Goal: Task Accomplishment & Management: Manage account settings

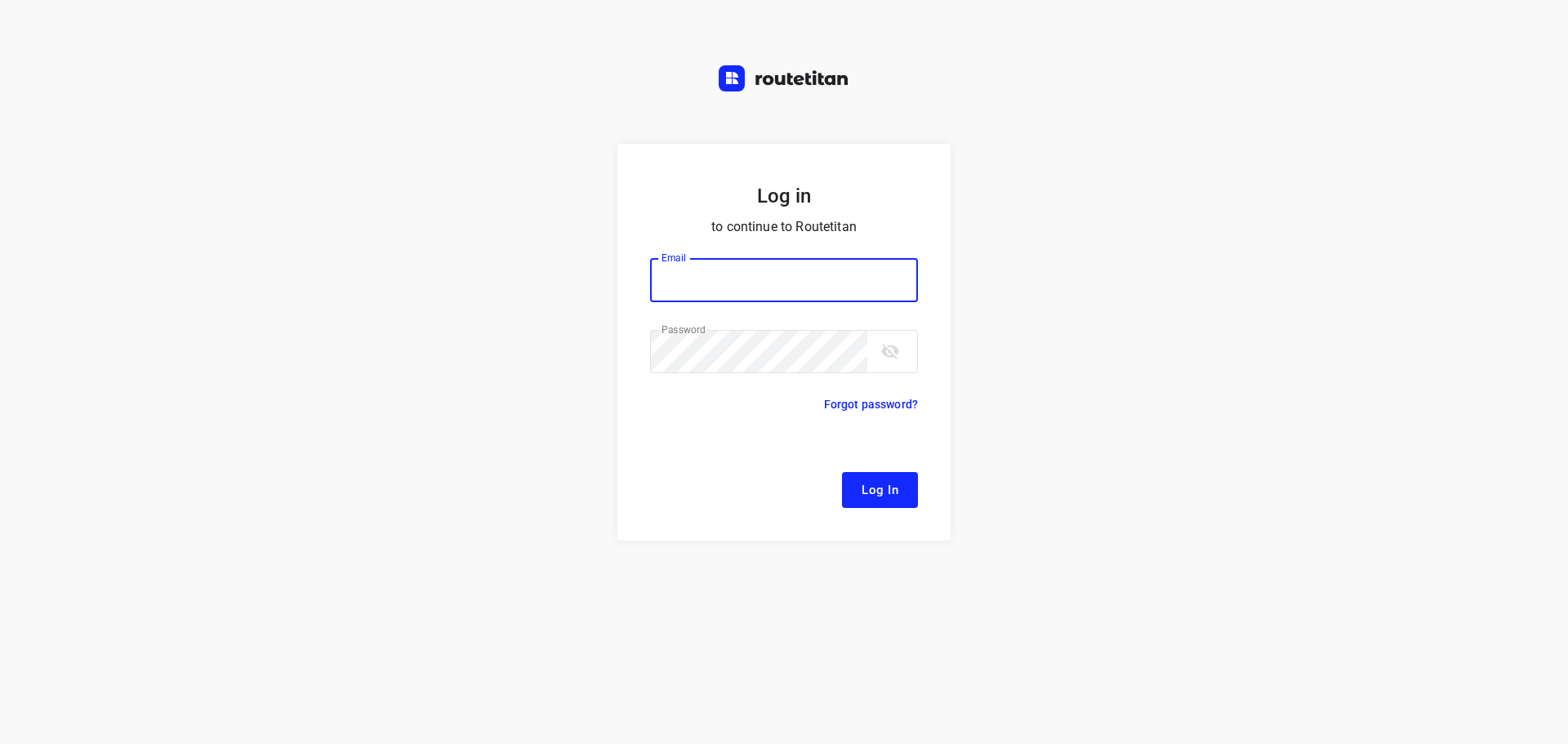
type input "[EMAIL_ADDRESS][DOMAIN_NAME]"
click at [876, 493] on span "Log In" at bounding box center [879, 489] width 37 height 21
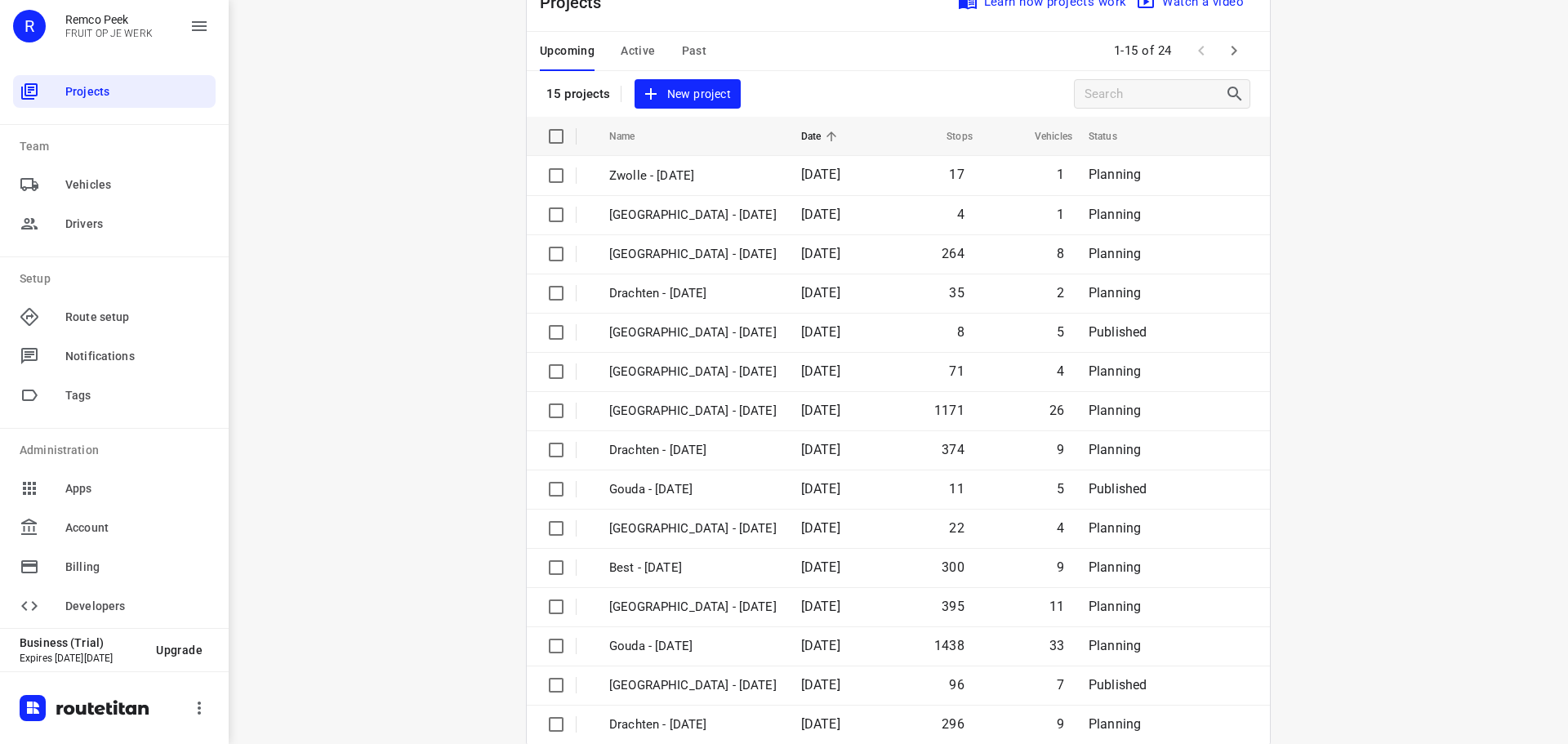
scroll to position [82, 0]
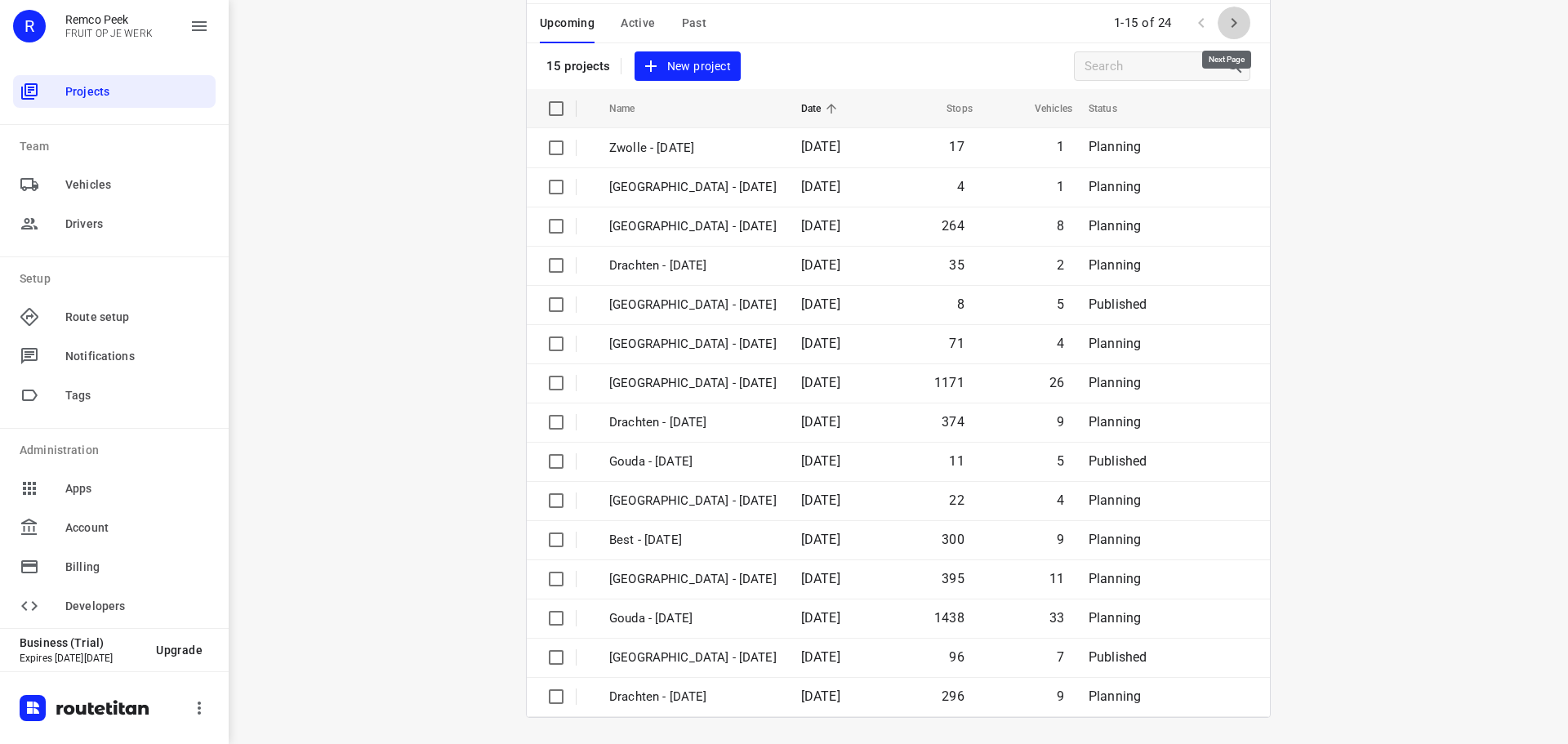
click at [1224, 26] on icon "button" at bounding box center [1233, 22] width 20 height 20
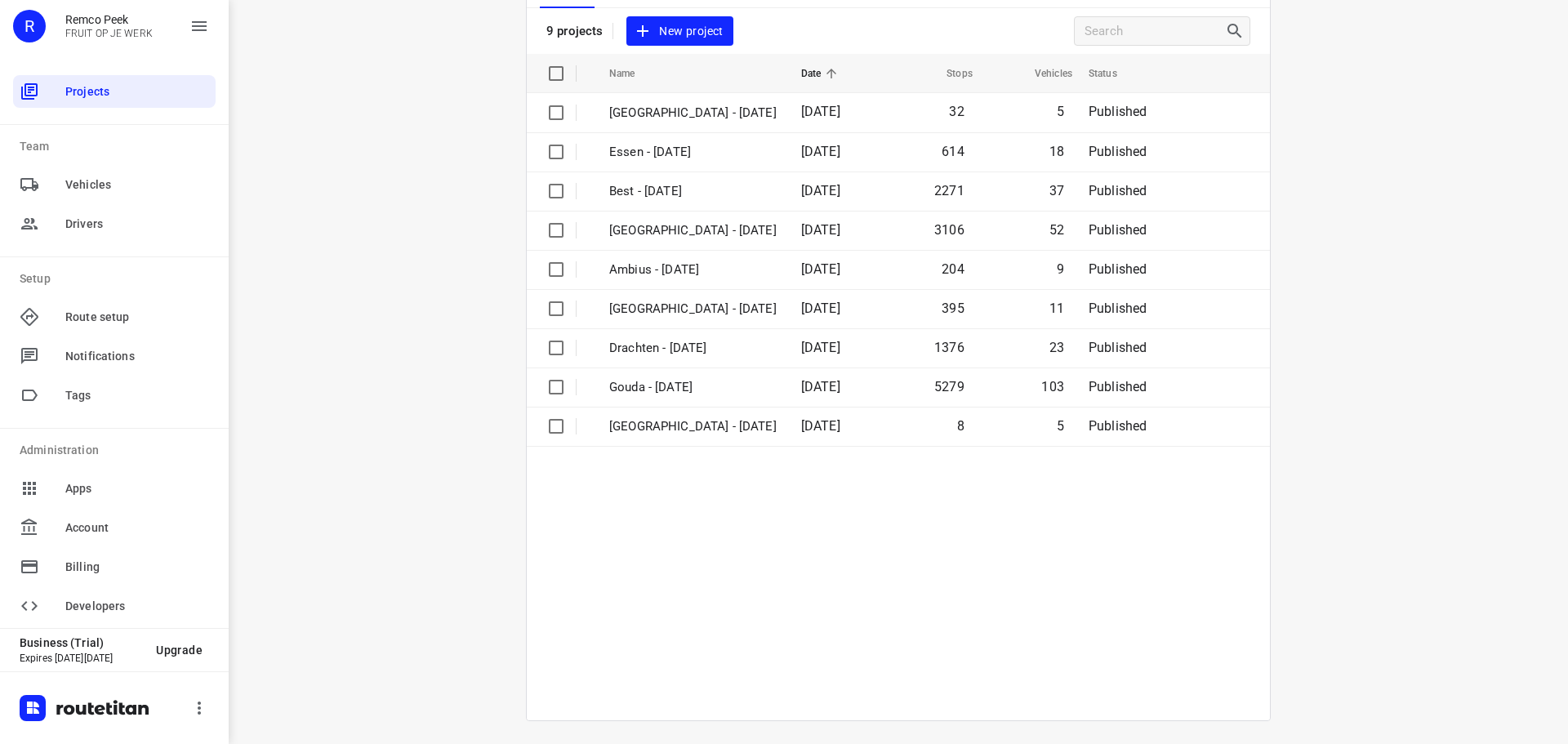
scroll to position [120, 0]
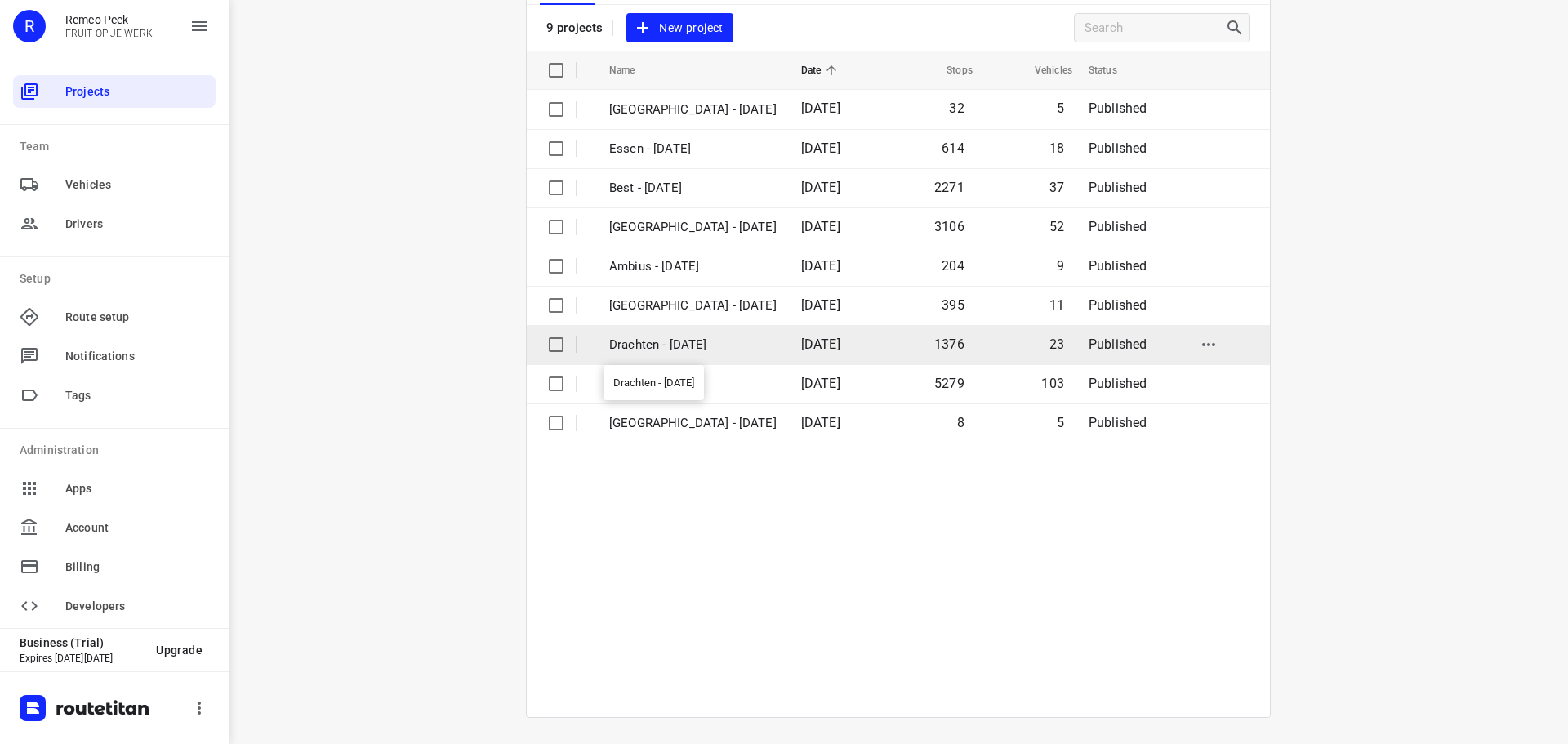
click at [665, 345] on p "Drachten - [DATE]" at bounding box center [692, 345] width 167 height 19
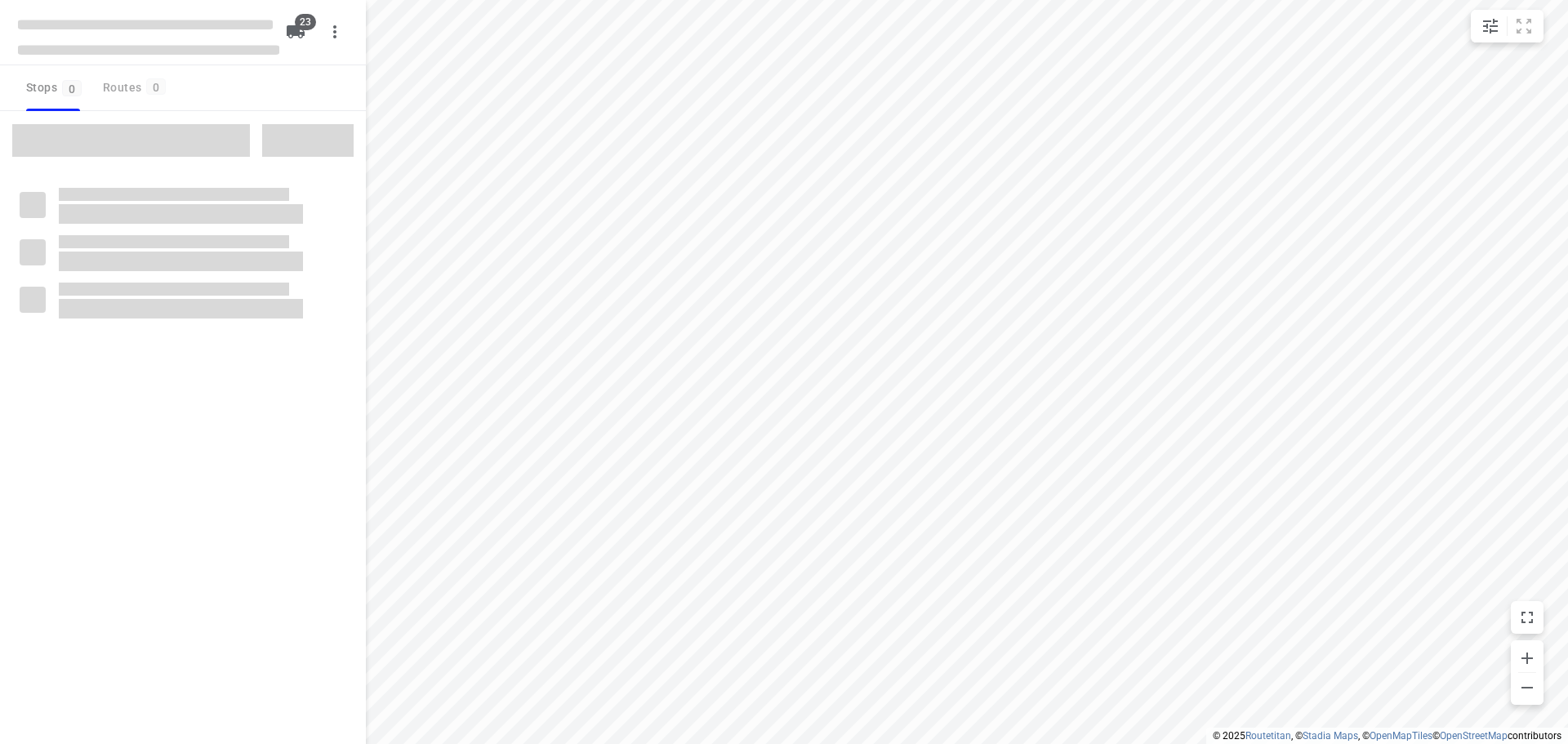
checkbox input "true"
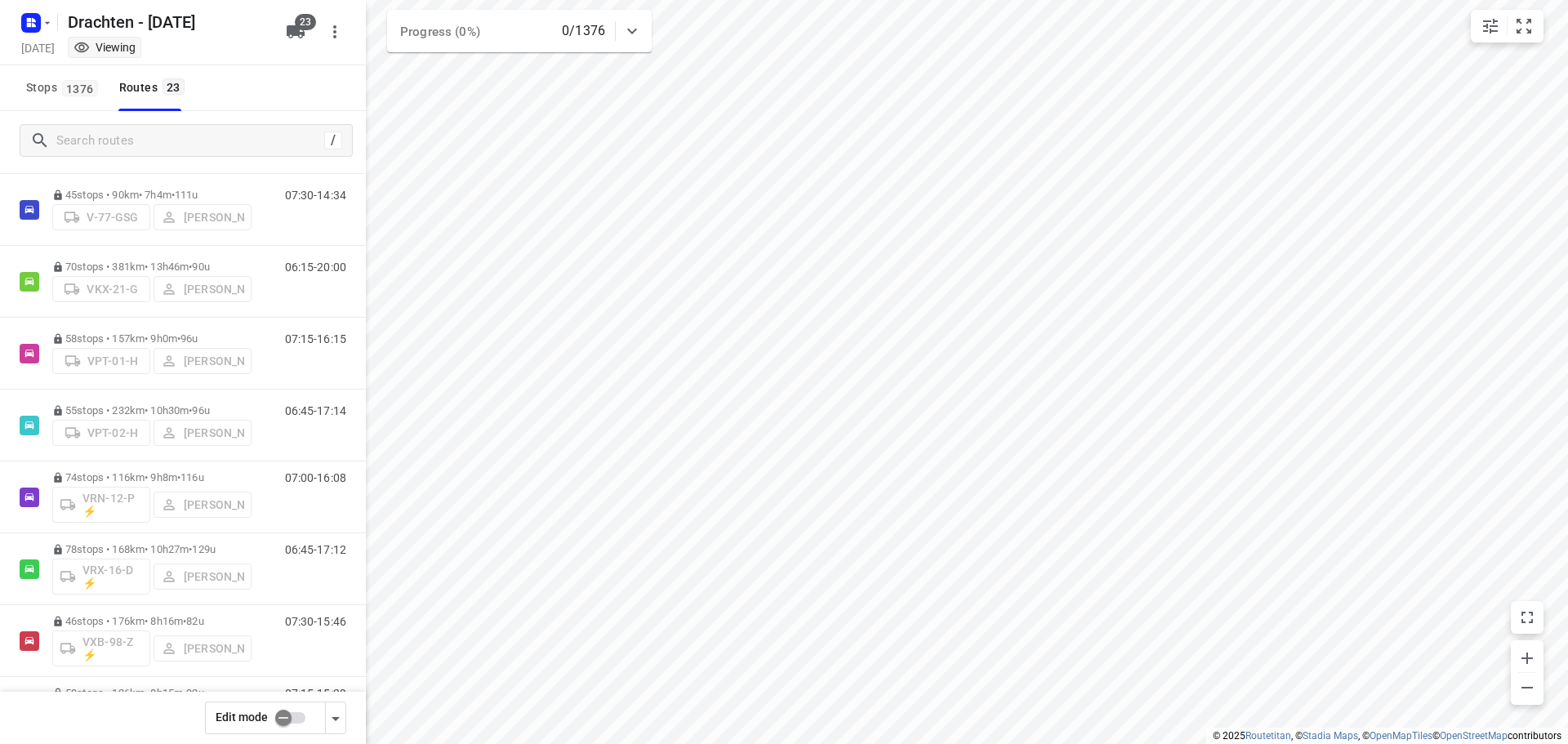
scroll to position [1184, 0]
click at [286, 718] on input "checkbox" at bounding box center [284, 718] width 93 height 31
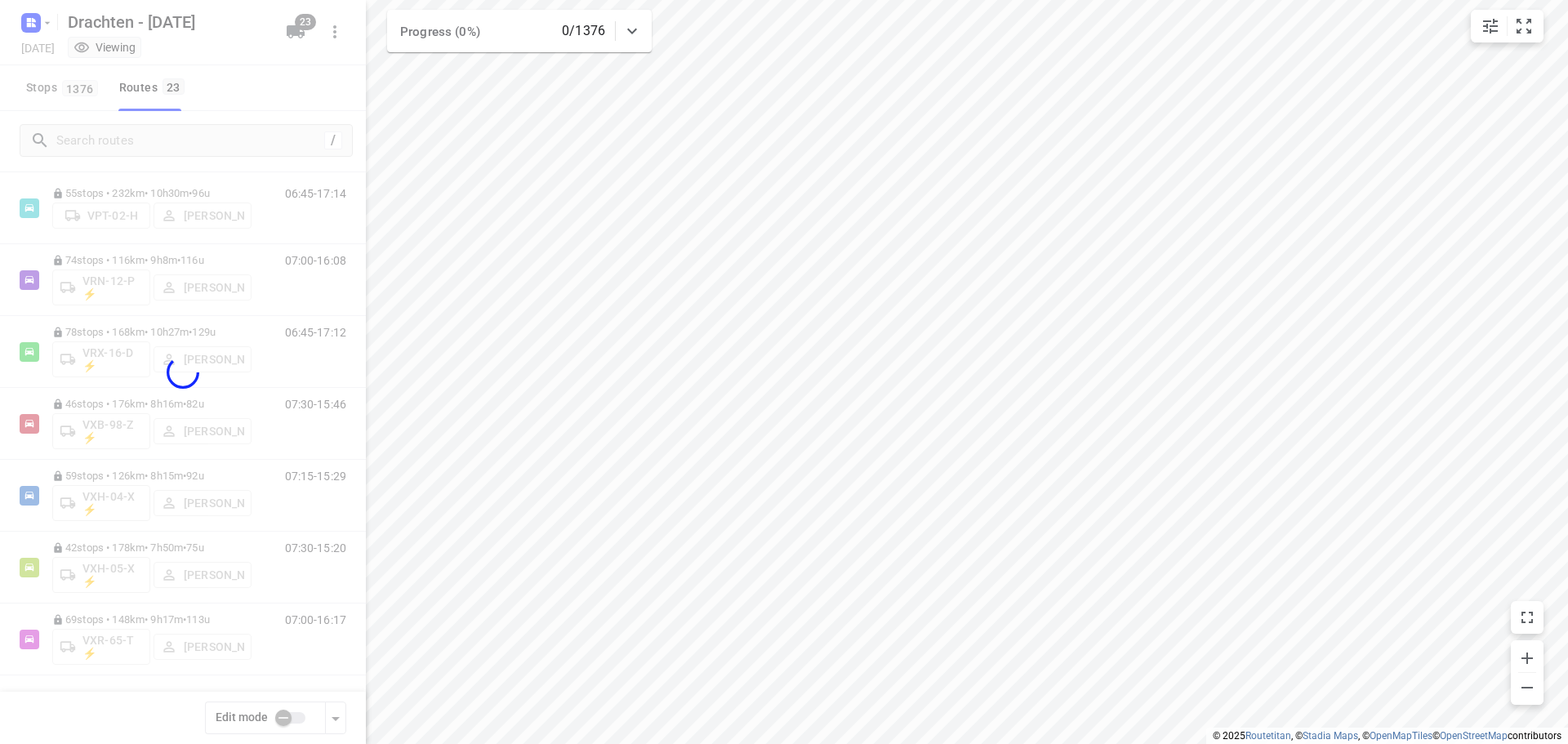
checkbox input "true"
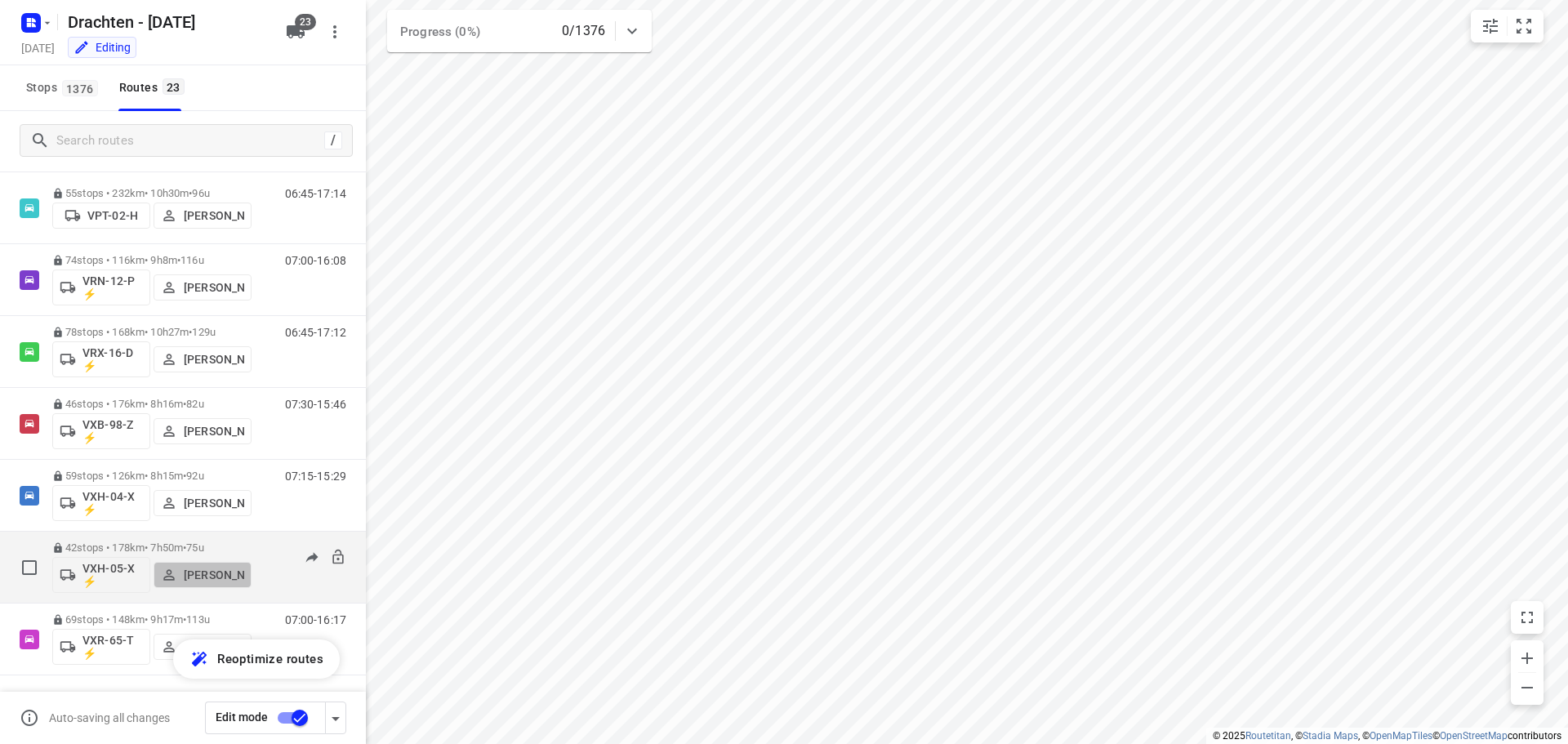
click at [206, 569] on p "[PERSON_NAME]" at bounding box center [213, 574] width 60 height 13
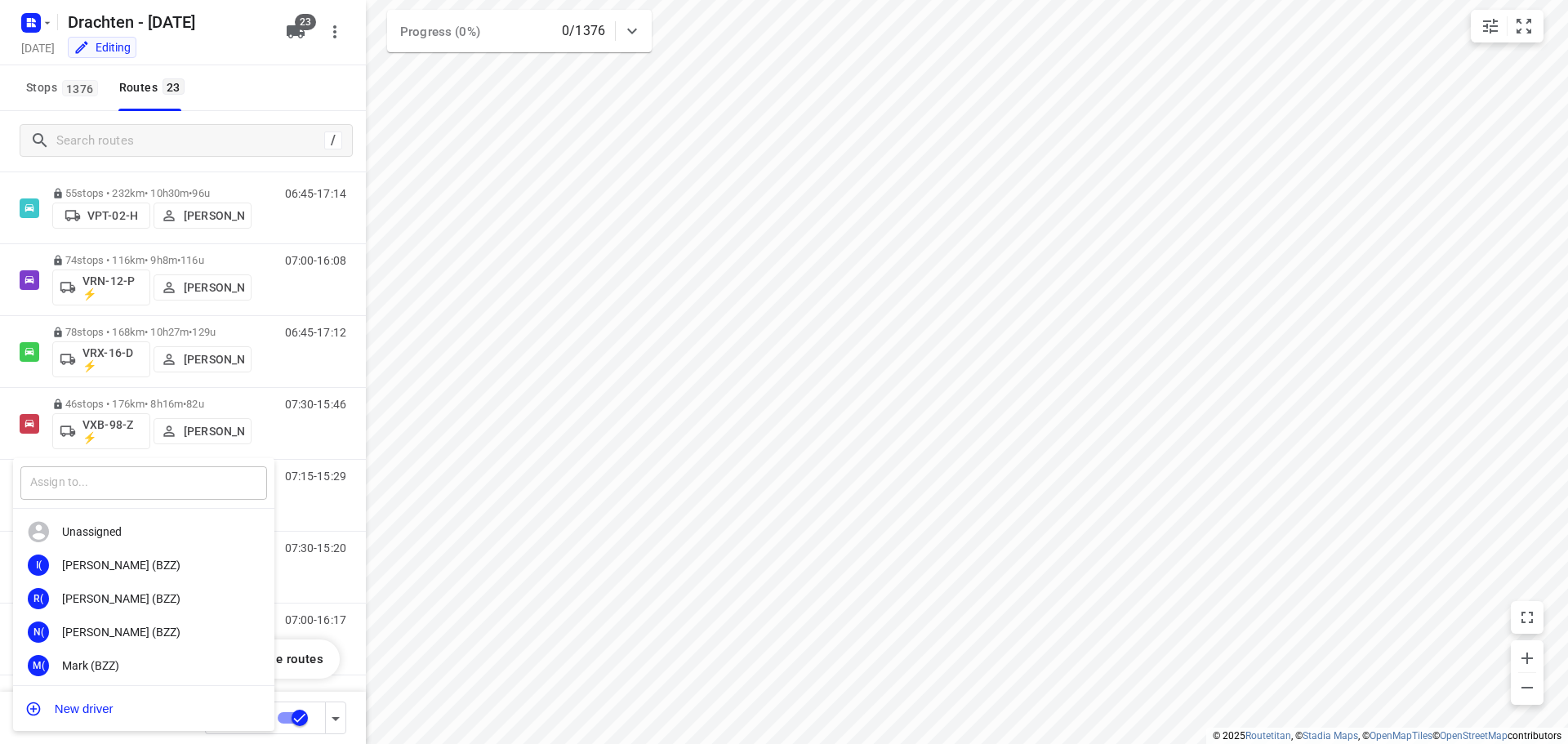
click at [183, 472] on input "text" at bounding box center [144, 482] width 246 height 33
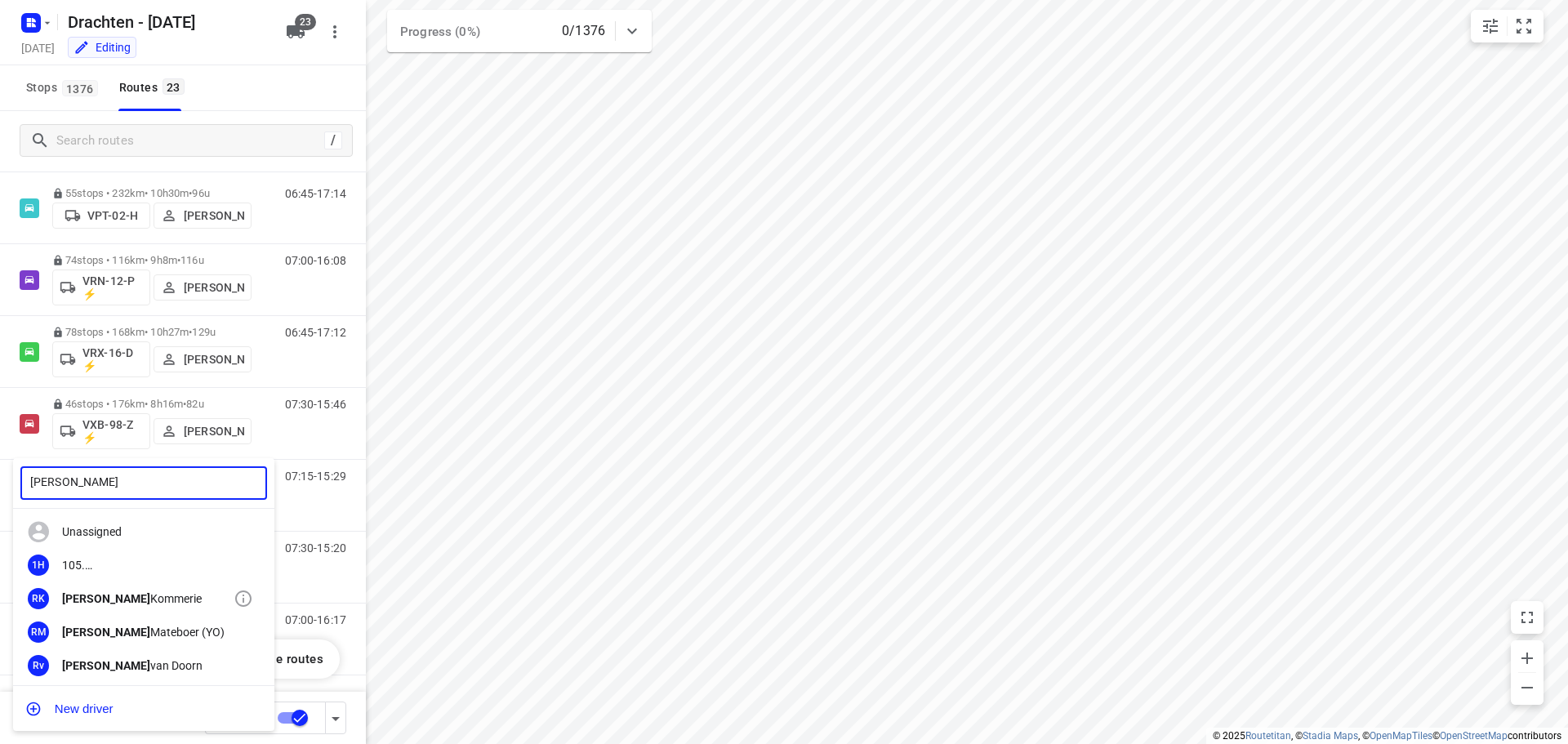
type input "[PERSON_NAME]"
click at [144, 604] on div "[PERSON_NAME]" at bounding box center [148, 598] width 172 height 13
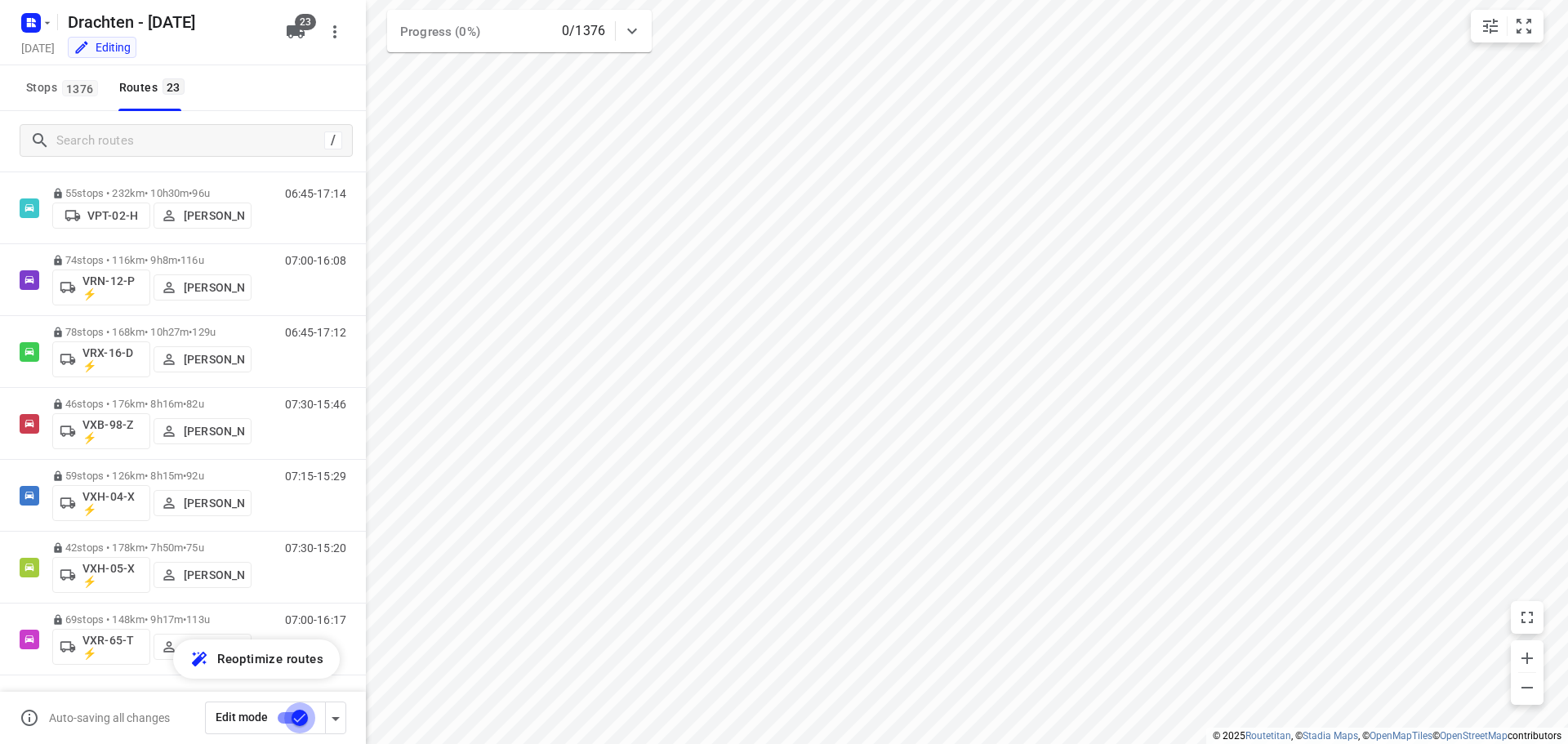
click at [299, 719] on input "checkbox" at bounding box center [300, 718] width 93 height 31
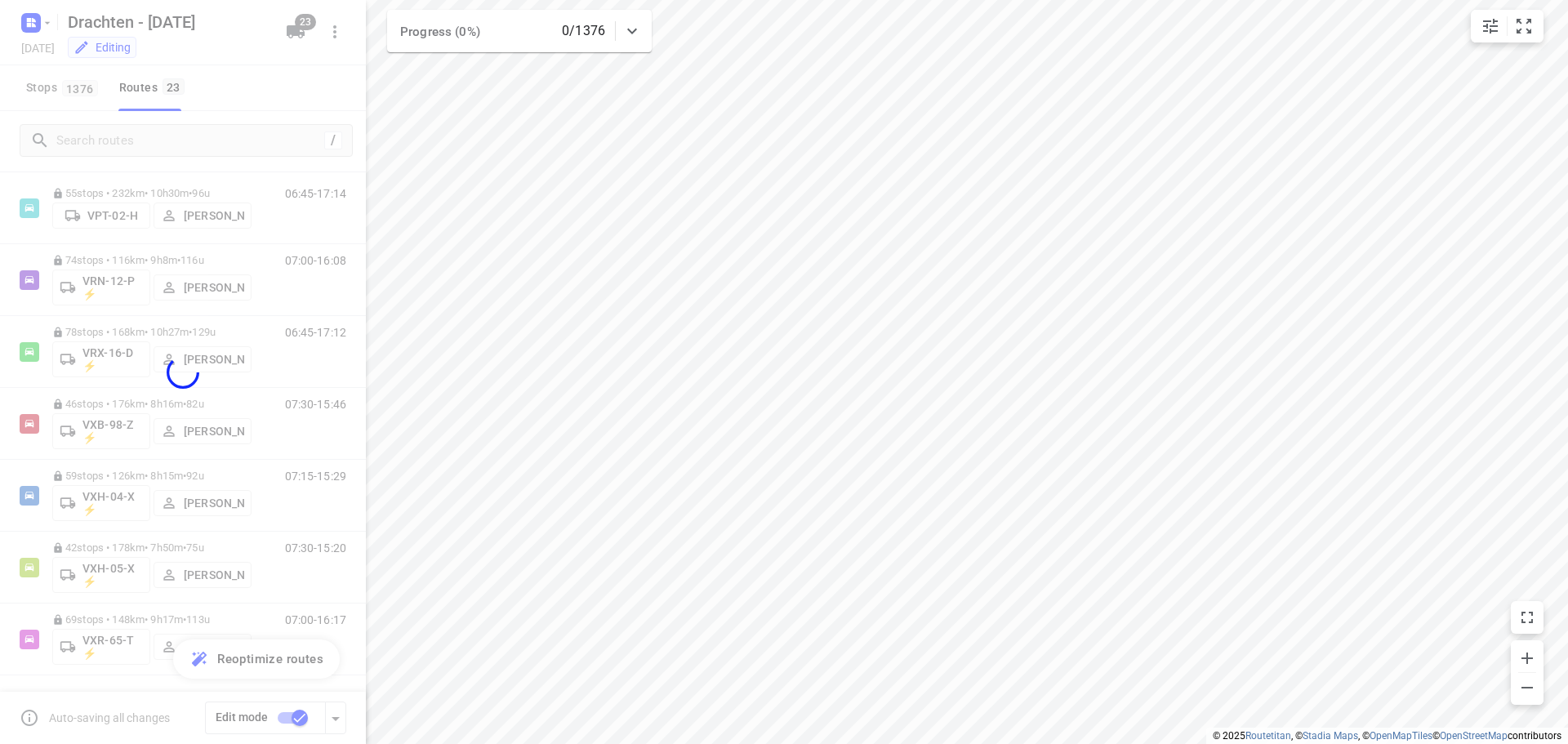
checkbox input "false"
